Goal: Information Seeking & Learning: Learn about a topic

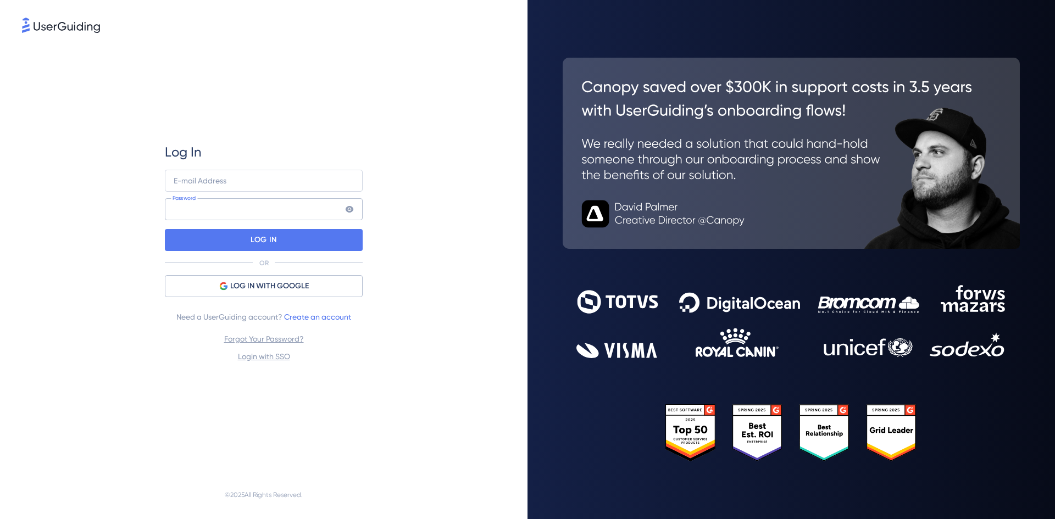
type input "khadijad@hrplus.net"
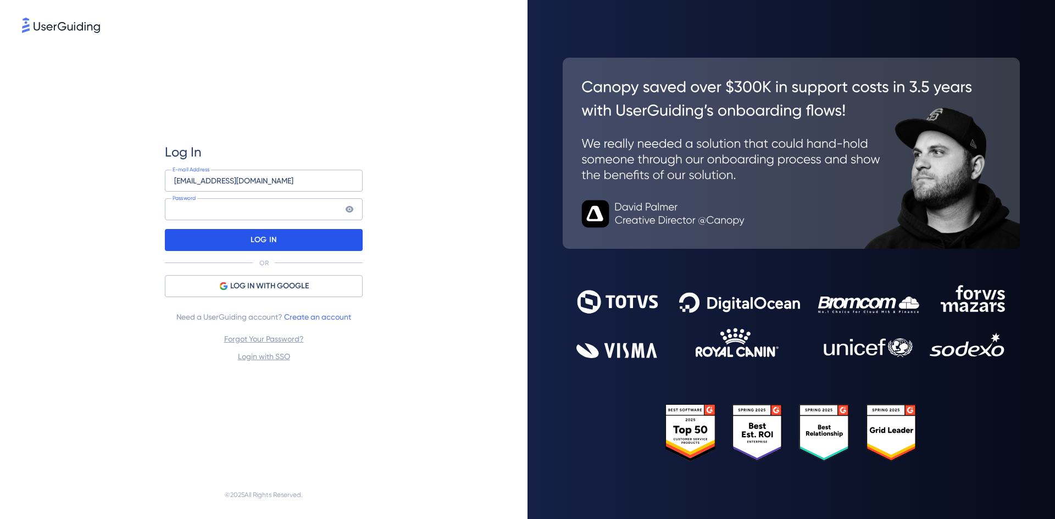
click at [249, 237] on div "LOG IN" at bounding box center [264, 240] width 198 height 22
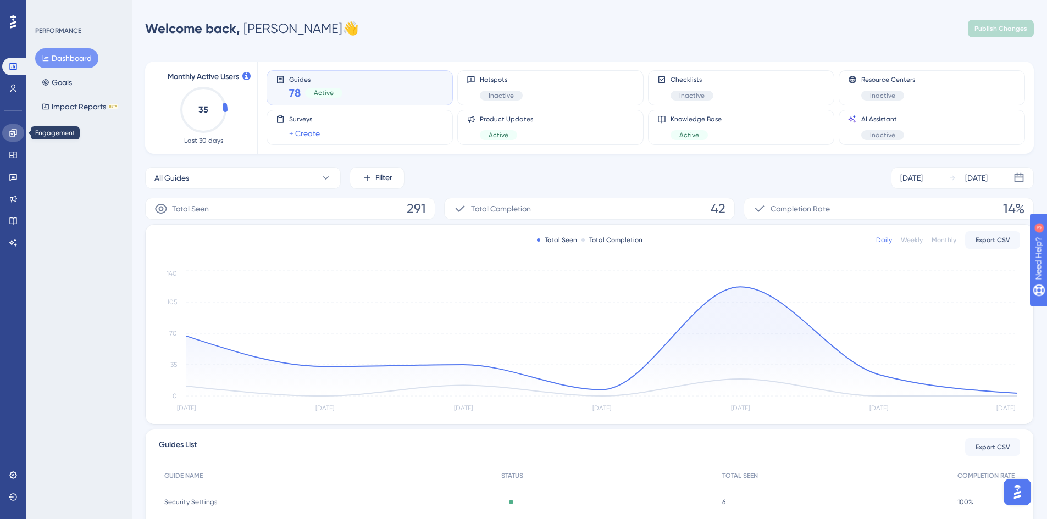
click at [12, 134] on icon at bounding box center [12, 132] width 7 height 7
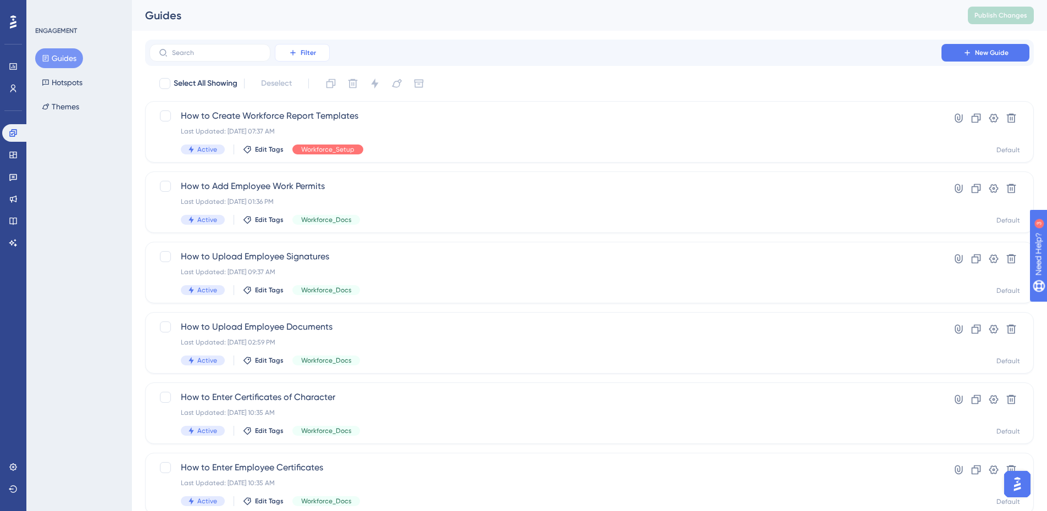
click at [307, 55] on span "Filter" at bounding box center [308, 52] width 15 height 9
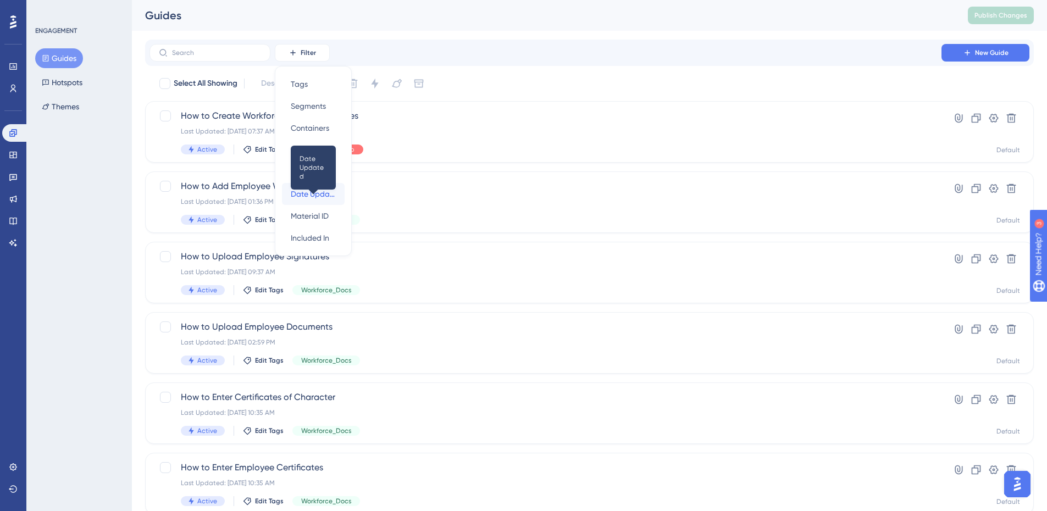
click at [304, 194] on span "Date Updated" at bounding box center [313, 193] width 45 height 13
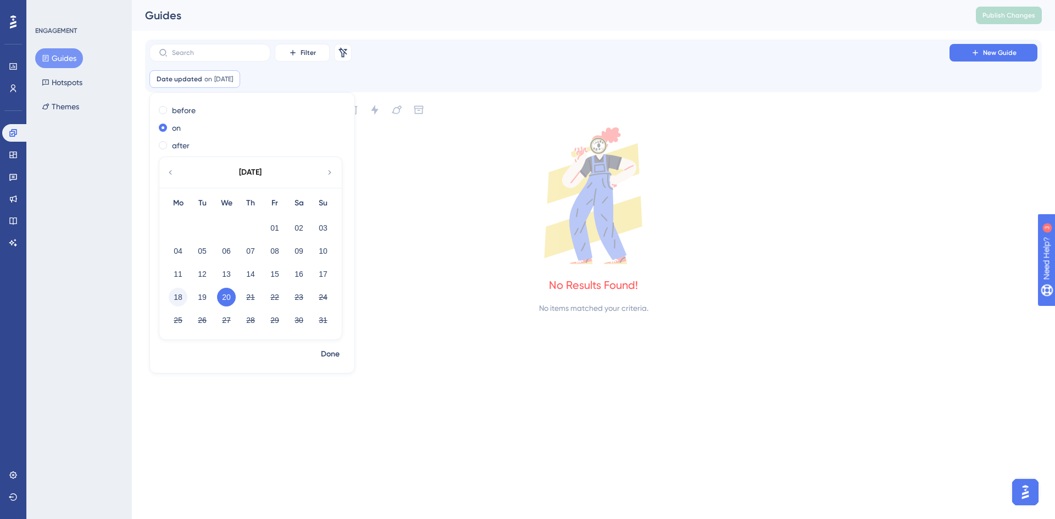
click at [185, 301] on button "18" at bounding box center [178, 297] width 19 height 19
checkbox input "false"
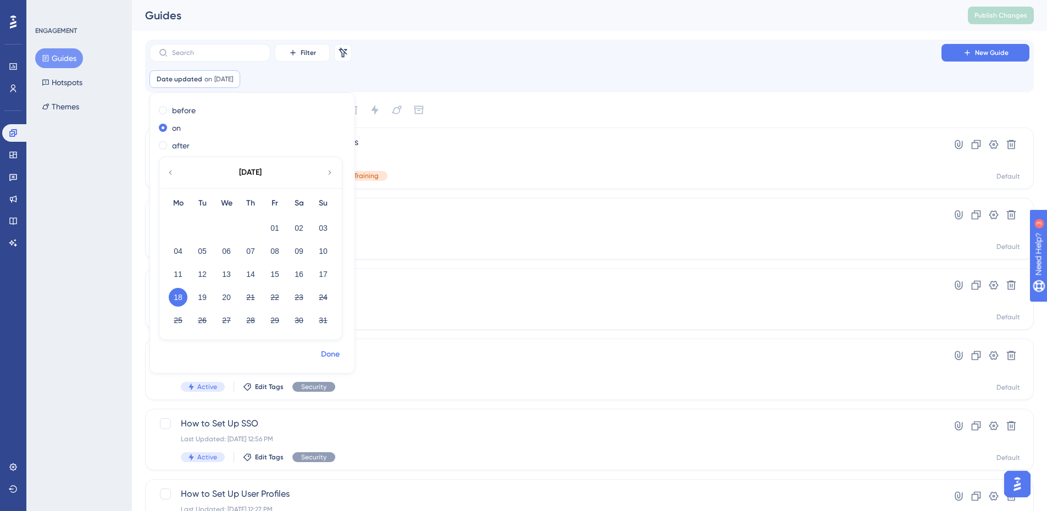
click at [324, 355] on span "Done" at bounding box center [330, 354] width 19 height 13
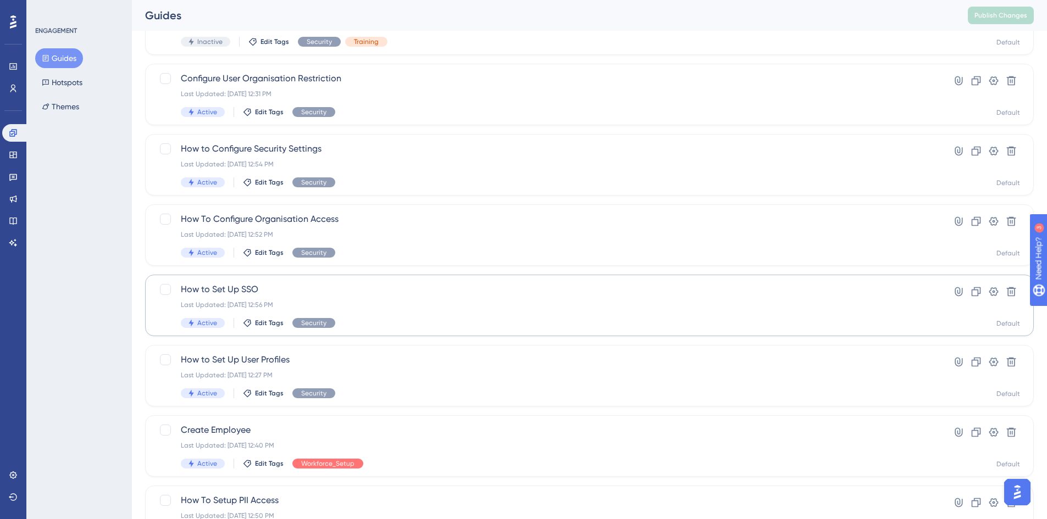
scroll to position [165, 0]
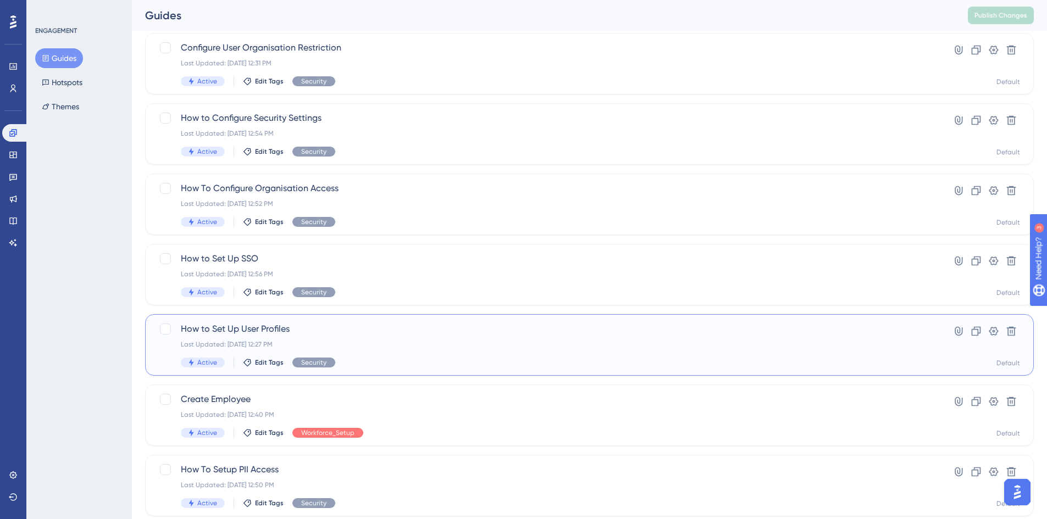
click at [280, 328] on span "How to Set Up User Profiles" at bounding box center [545, 329] width 729 height 13
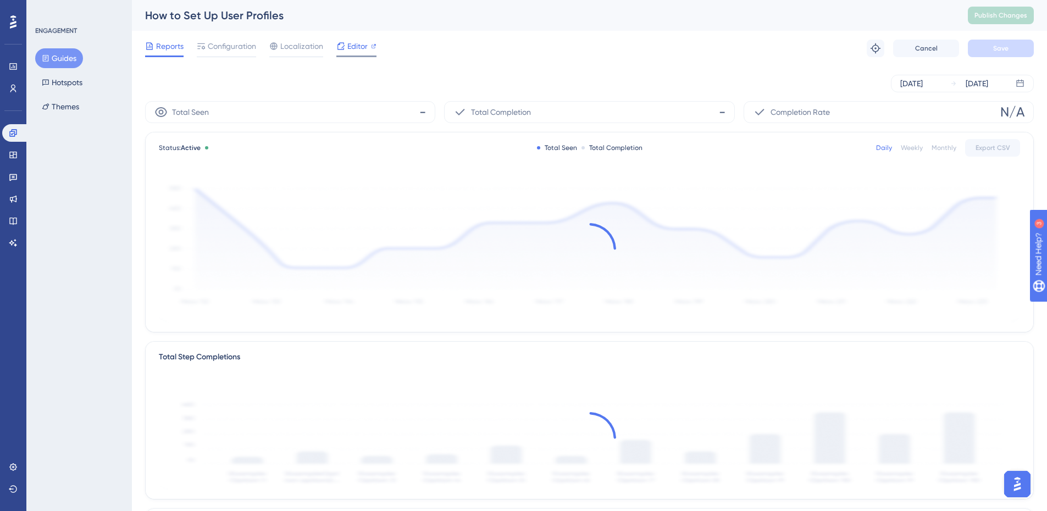
click at [338, 45] on icon at bounding box center [341, 45] width 7 height 7
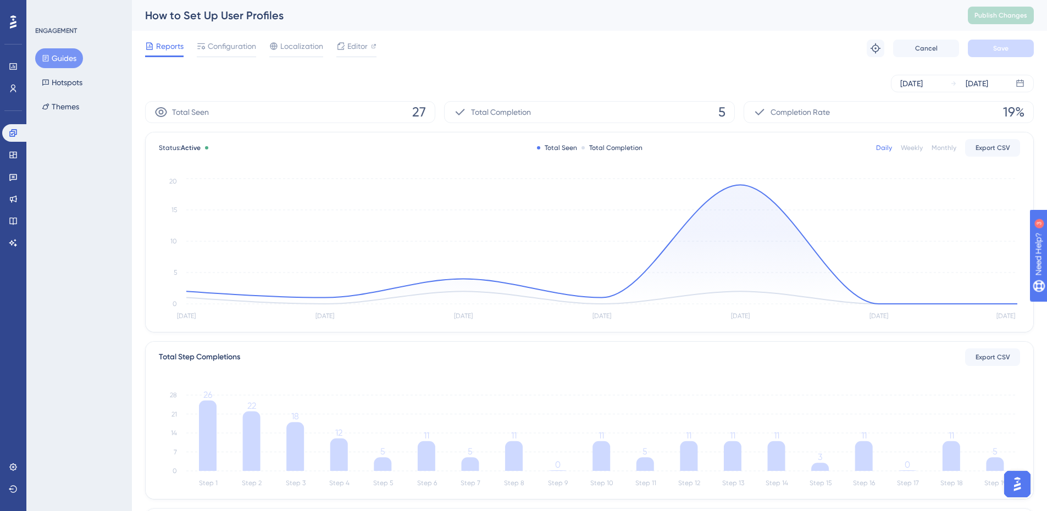
click at [57, 65] on button "Guides" at bounding box center [59, 58] width 48 height 20
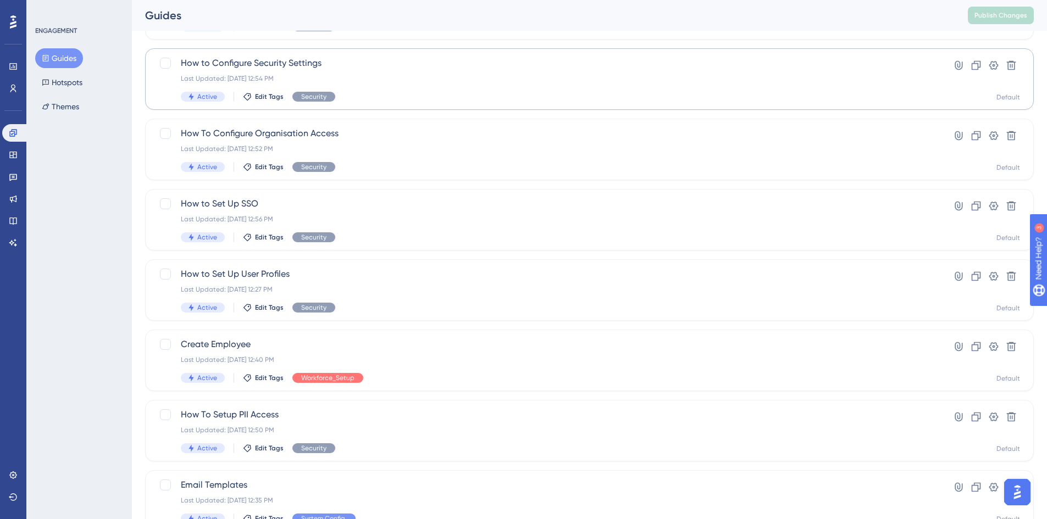
scroll to position [268, 0]
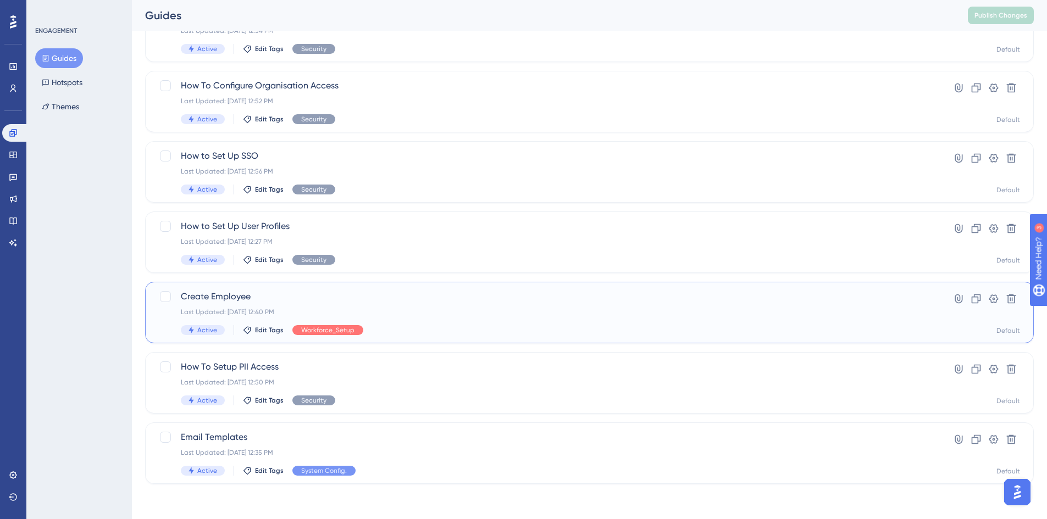
click at [240, 287] on div "Create Employee Last Updated: Aug 18 2025, 12:40 PM Active Edit Tags Workforce_…" at bounding box center [589, 313] width 889 height 62
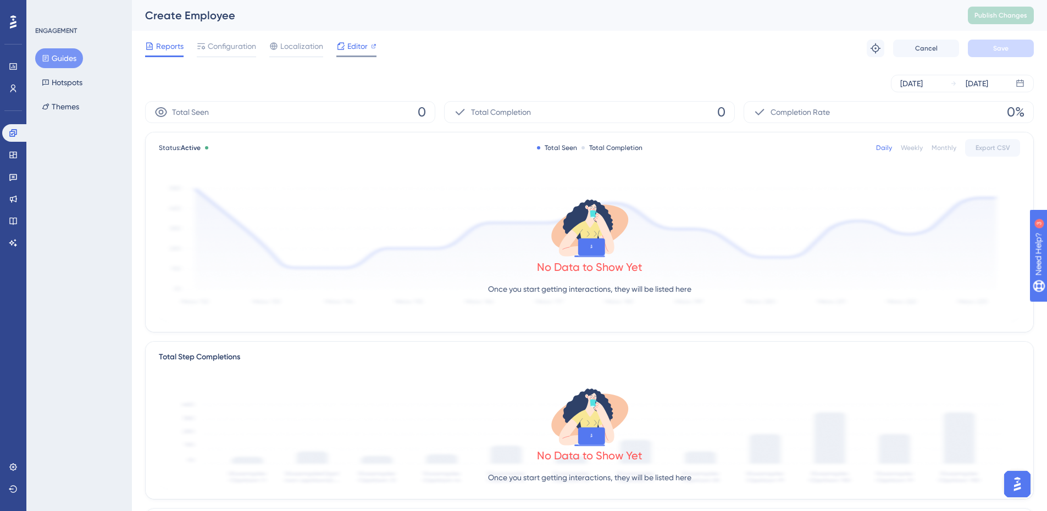
click at [355, 42] on span "Editor" at bounding box center [357, 46] width 20 height 13
click at [73, 61] on button "Guides" at bounding box center [59, 58] width 48 height 20
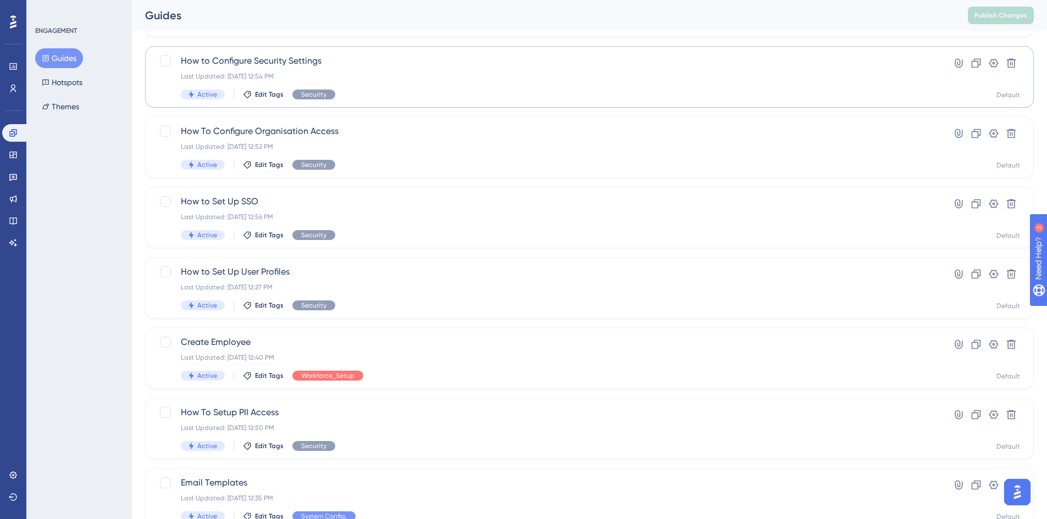
scroll to position [268, 0]
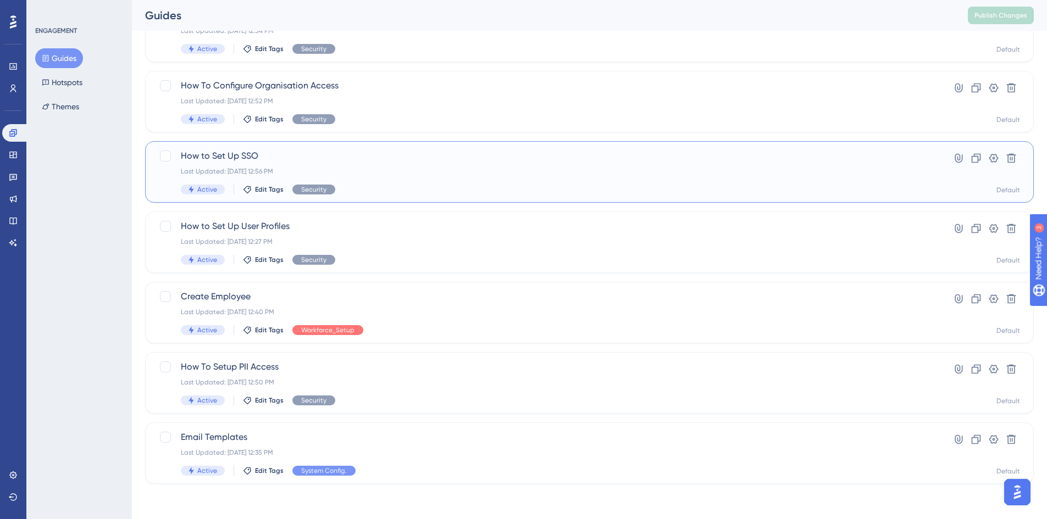
click at [255, 158] on span "How to Set Up SSO" at bounding box center [545, 156] width 729 height 13
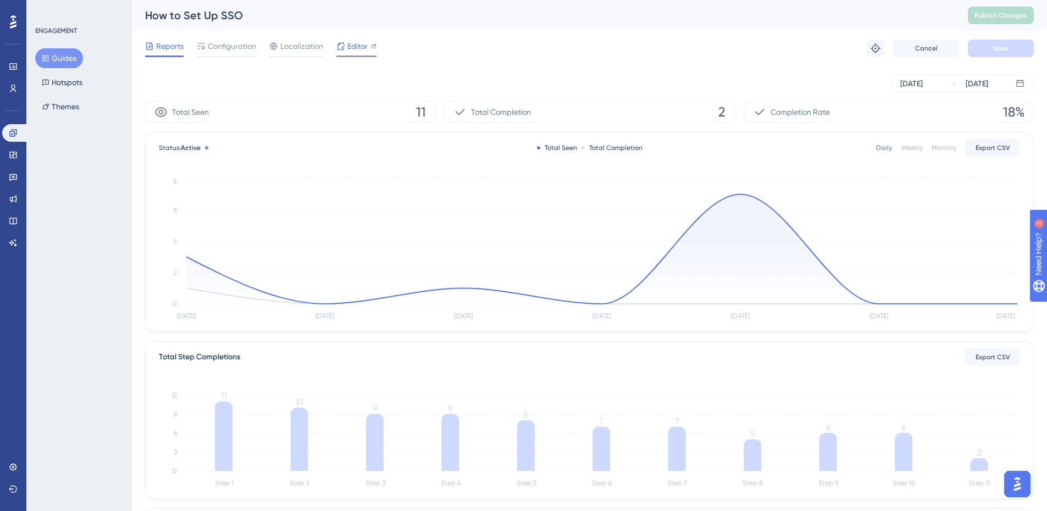
click at [364, 45] on span "Editor" at bounding box center [357, 46] width 20 height 13
